Goal: Check status: Check status

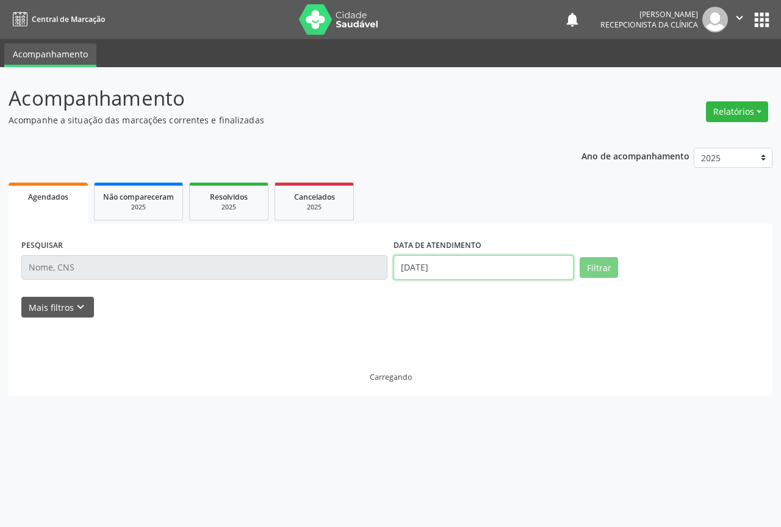
click at [489, 270] on input "[DATE]" at bounding box center [484, 267] width 180 height 24
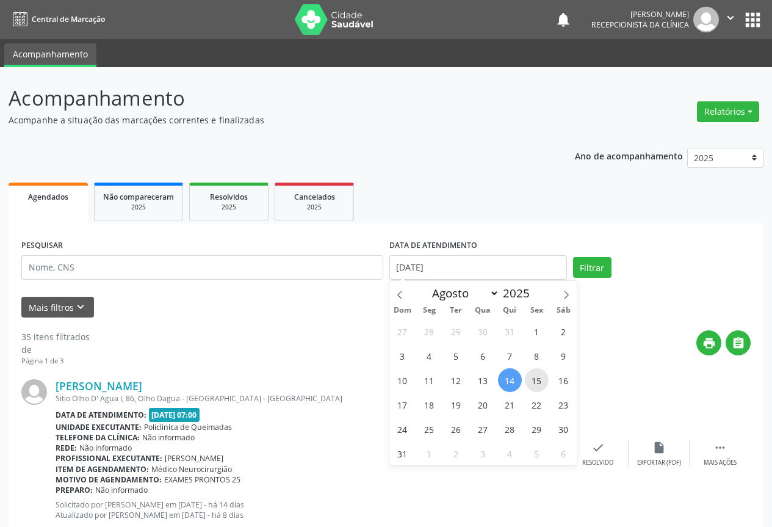
click at [537, 382] on span "15" at bounding box center [537, 380] width 24 height 24
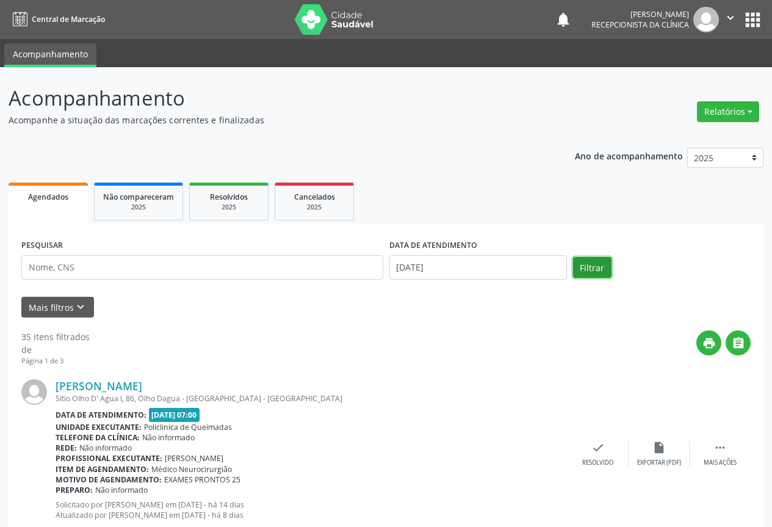
click at [599, 267] on button "Filtrar" at bounding box center [592, 267] width 38 height 21
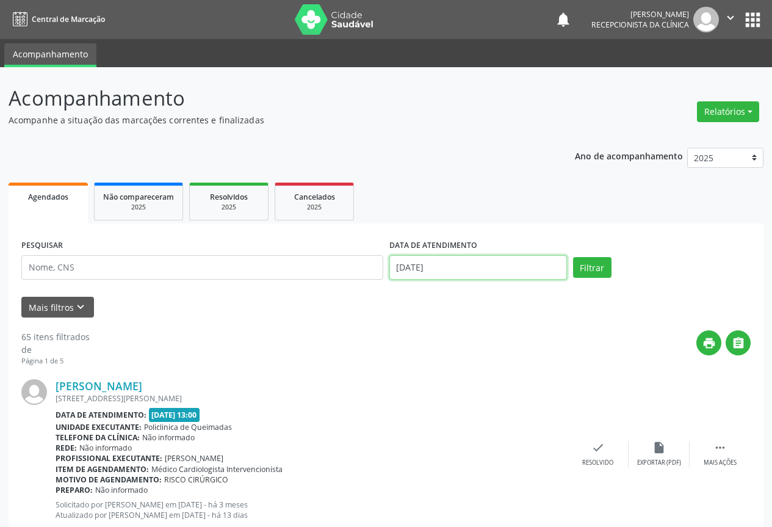
click at [448, 259] on input "[DATE]" at bounding box center [478, 267] width 178 height 24
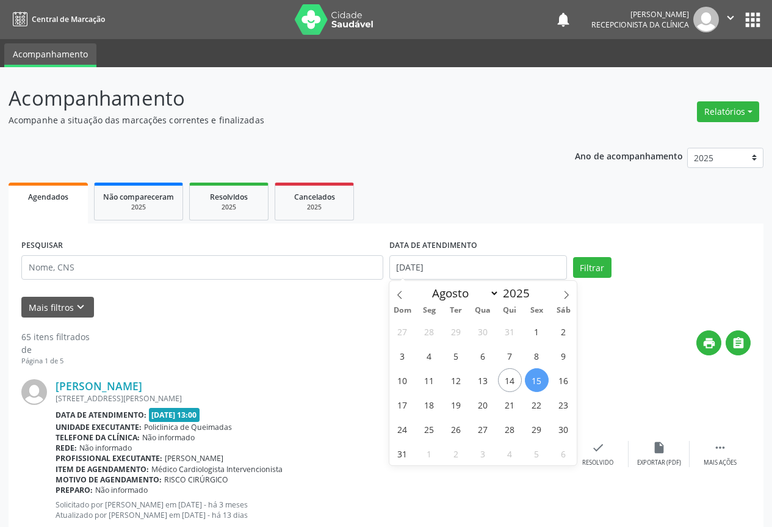
click at [544, 378] on span "15" at bounding box center [537, 380] width 24 height 24
type input "[DATE]"
click at [544, 378] on span "15" at bounding box center [537, 380] width 24 height 24
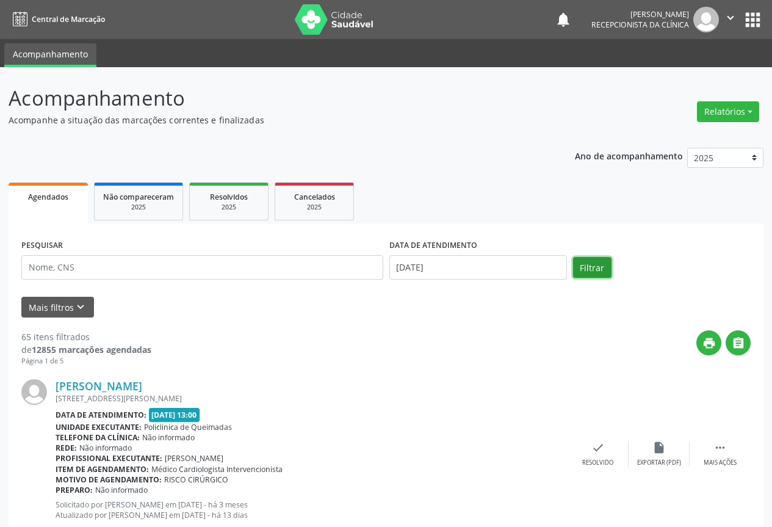
click at [589, 268] on button "Filtrar" at bounding box center [592, 267] width 38 height 21
click at [473, 271] on input "[DATE]" at bounding box center [478, 267] width 178 height 24
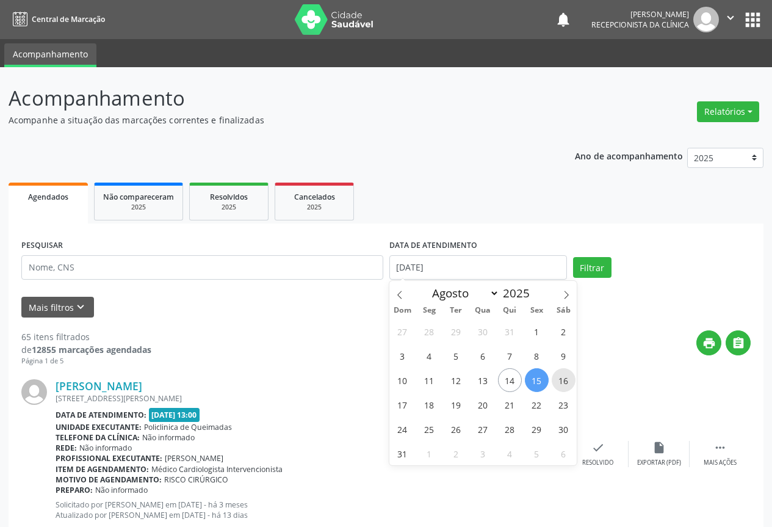
click at [557, 379] on span "16" at bounding box center [564, 380] width 24 height 24
type input "[DATE]"
click at [558, 379] on span "16" at bounding box center [564, 380] width 24 height 24
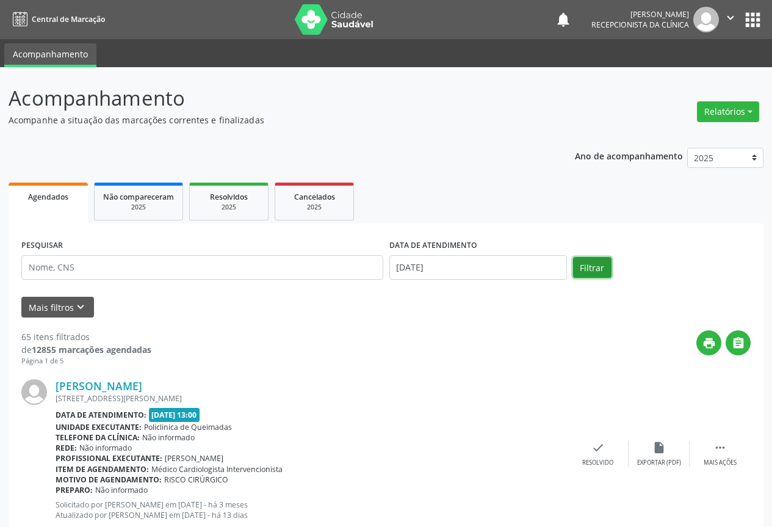
click at [594, 265] on button "Filtrar" at bounding box center [592, 267] width 38 height 21
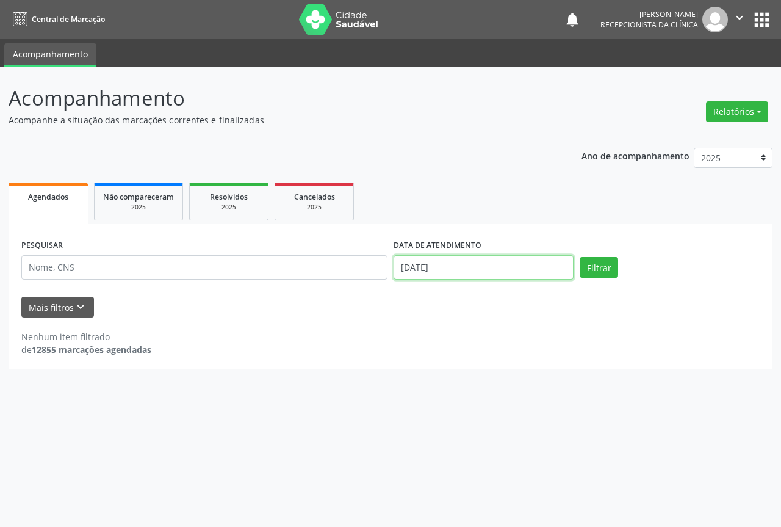
click at [452, 270] on input "[DATE]" at bounding box center [484, 267] width 180 height 24
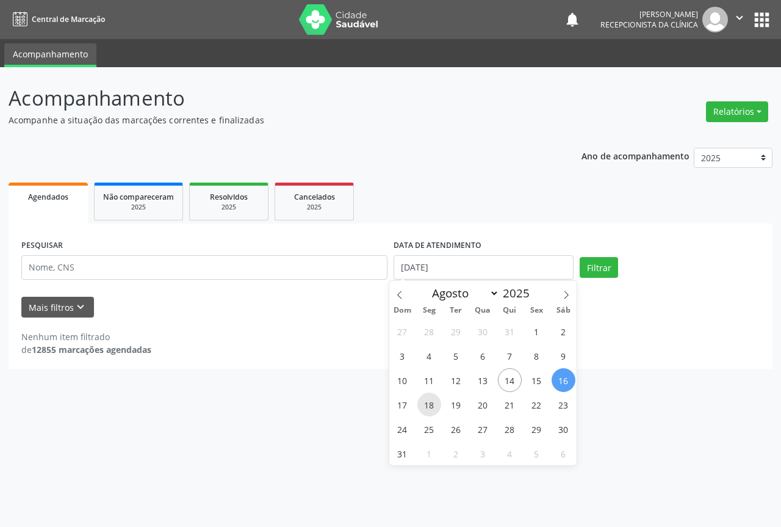
click at [430, 401] on span "18" at bounding box center [429, 404] width 24 height 24
type input "[DATE]"
click at [430, 401] on span "18" at bounding box center [429, 404] width 24 height 24
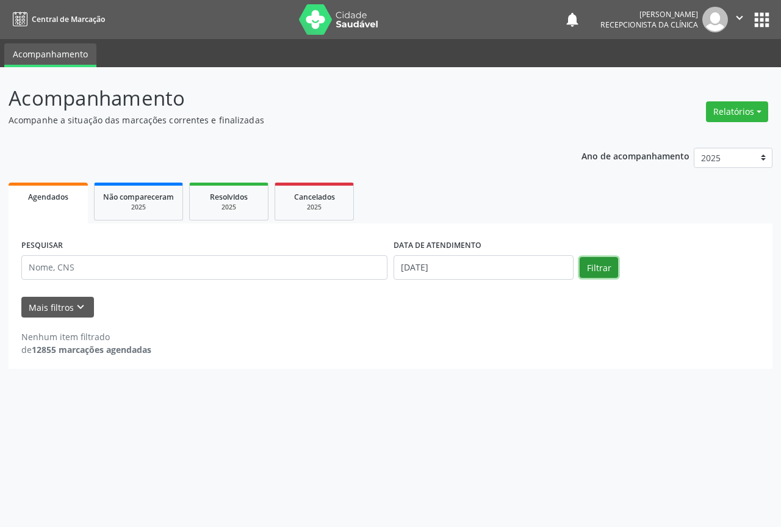
click at [615, 274] on button "Filtrar" at bounding box center [599, 267] width 38 height 21
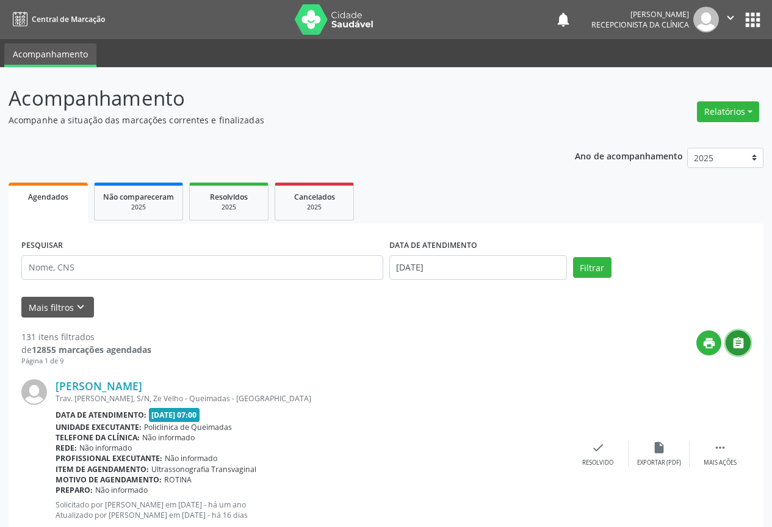
click at [748, 346] on button "" at bounding box center [737, 342] width 25 height 25
click at [442, 262] on input "[DATE]" at bounding box center [478, 267] width 178 height 24
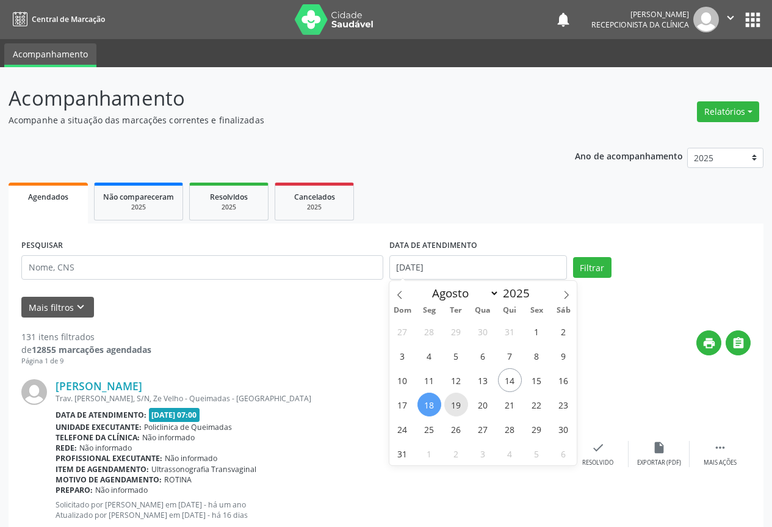
click at [448, 404] on span "19" at bounding box center [456, 404] width 24 height 24
type input "[DATE]"
click at [448, 404] on span "19" at bounding box center [456, 404] width 24 height 24
click at [448, 404] on div "[PERSON_NAME] Trav. [PERSON_NAME], S/N, Ze Velho - Queimadas - [GEOGRAPHIC_DATA…" at bounding box center [312, 453] width 512 height 149
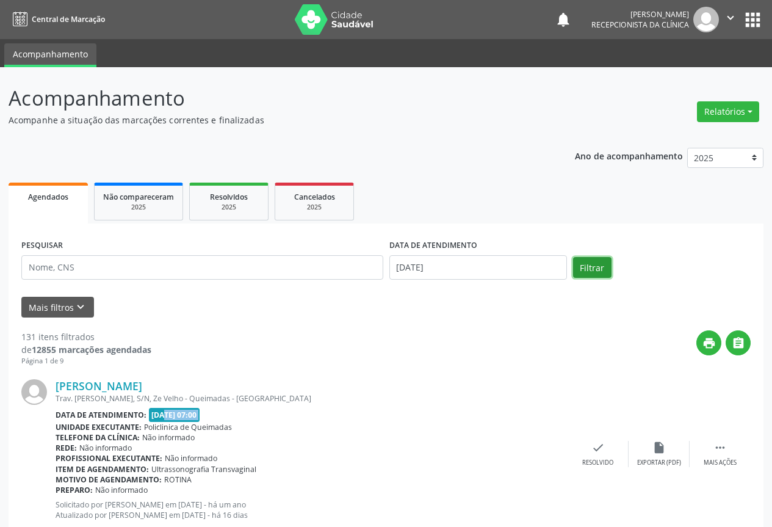
click at [595, 260] on button "Filtrar" at bounding box center [592, 267] width 38 height 21
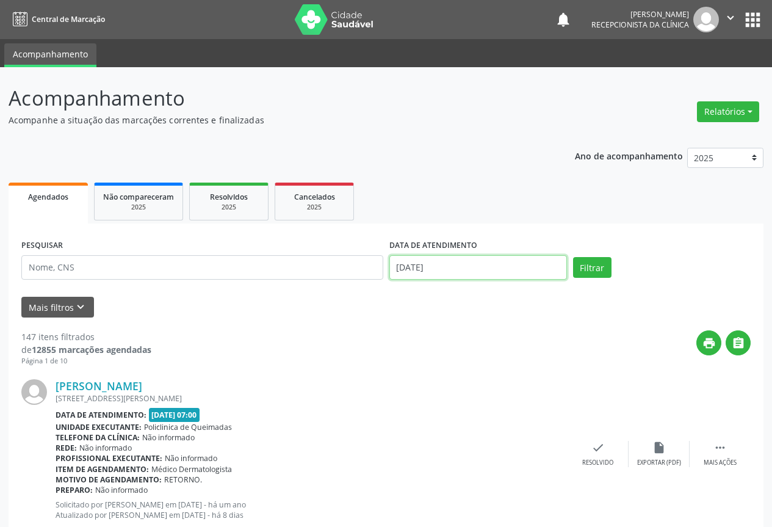
click at [456, 270] on input "[DATE]" at bounding box center [478, 267] width 178 height 24
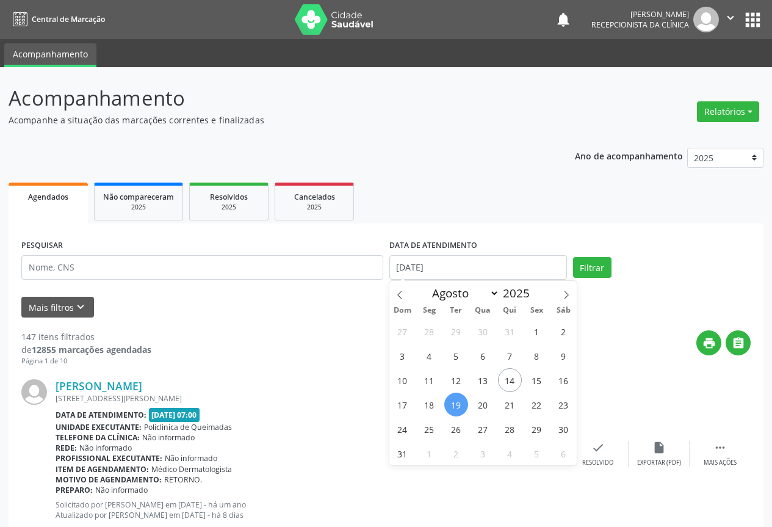
click at [445, 404] on span "19" at bounding box center [456, 404] width 24 height 24
type input "[DATE]"
click at [445, 404] on span "19" at bounding box center [456, 404] width 24 height 24
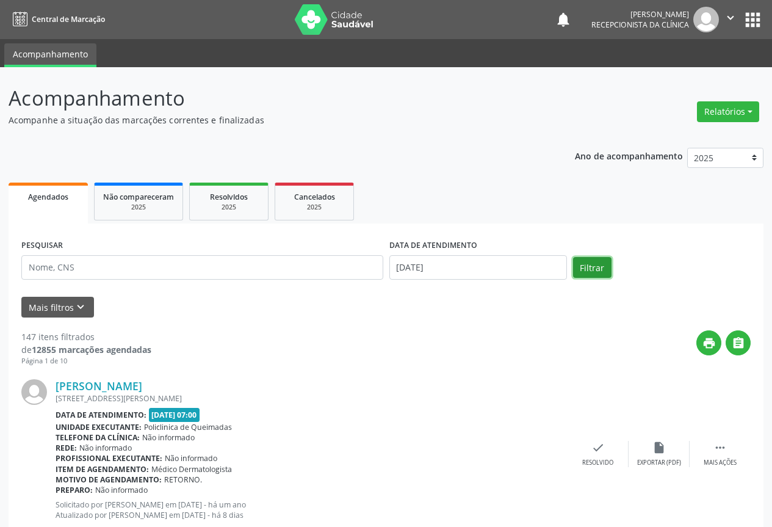
click at [602, 268] on button "Filtrar" at bounding box center [592, 267] width 38 height 21
click at [735, 336] on icon "" at bounding box center [737, 342] width 13 height 13
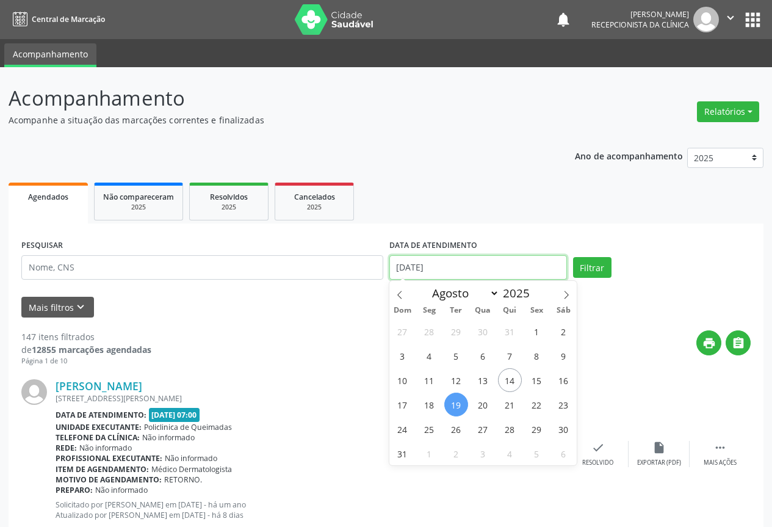
click at [429, 270] on input "[DATE]" at bounding box center [478, 267] width 178 height 24
click at [483, 402] on span "20" at bounding box center [483, 404] width 24 height 24
type input "[DATE]"
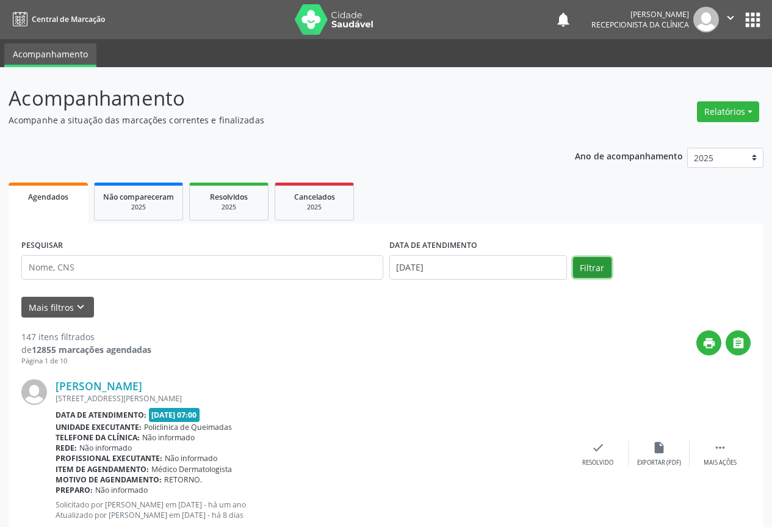
click at [598, 269] on button "Filtrar" at bounding box center [592, 267] width 38 height 21
